Goal: Navigation & Orientation: Find specific page/section

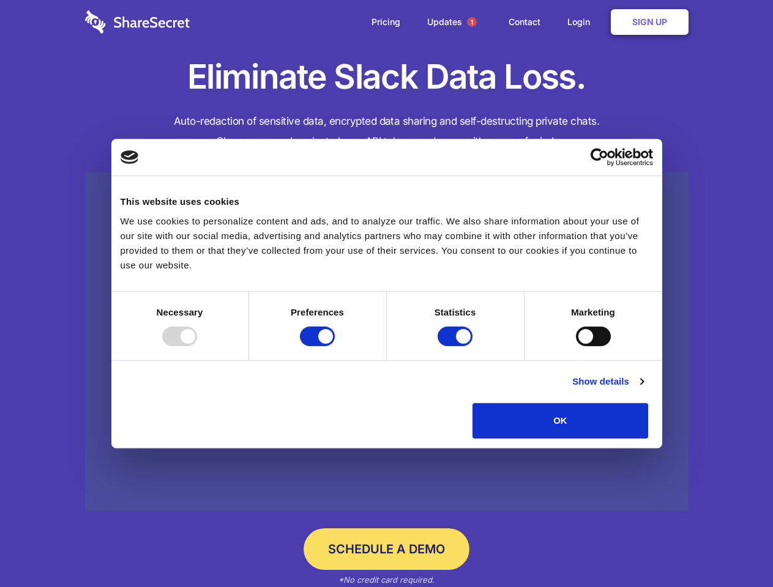
click at [197, 346] on div at bounding box center [179, 337] width 35 height 20
click at [335, 346] on input "Preferences" at bounding box center [317, 337] width 35 height 20
checkbox input "false"
click at [456, 346] on input "Statistics" at bounding box center [454, 337] width 35 height 20
checkbox input "false"
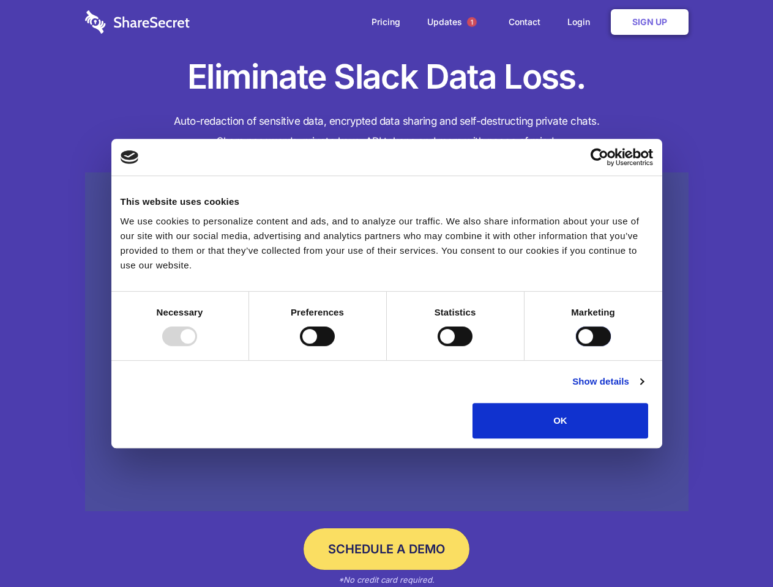
click at [576, 346] on input "Marketing" at bounding box center [593, 337] width 35 height 20
checkbox input "true"
click at [643, 389] on link "Show details" at bounding box center [607, 381] width 71 height 15
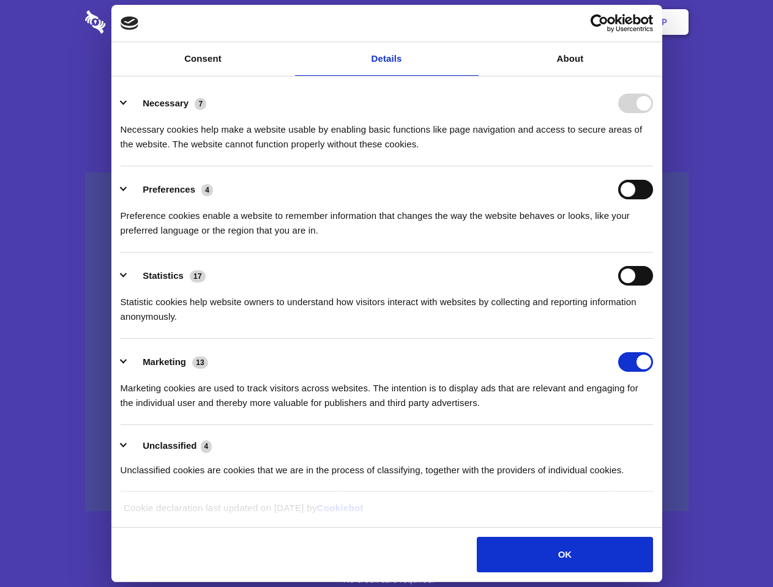
click at [653, 166] on li "Necessary 7 Necessary cookies help make a website usable by enabling basic func…" at bounding box center [387, 123] width 532 height 86
click at [471, 22] on span "1" at bounding box center [472, 22] width 10 height 10
